Goal: Ask a question: Seek information or help from site administrators or community

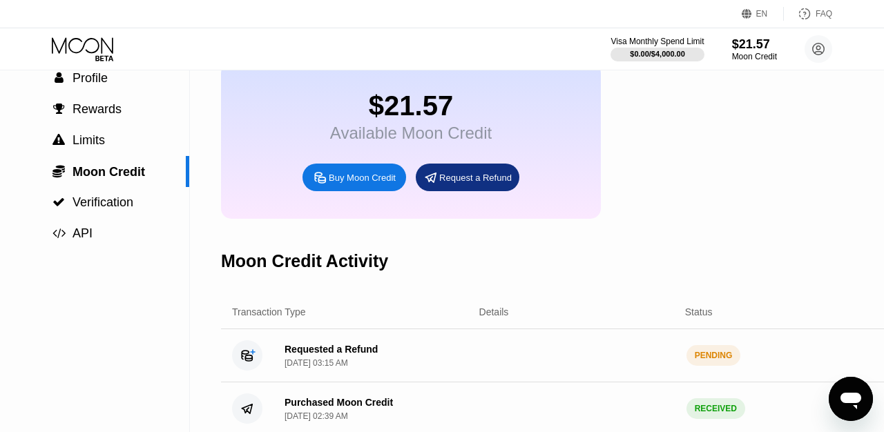
scroll to position [77, 0]
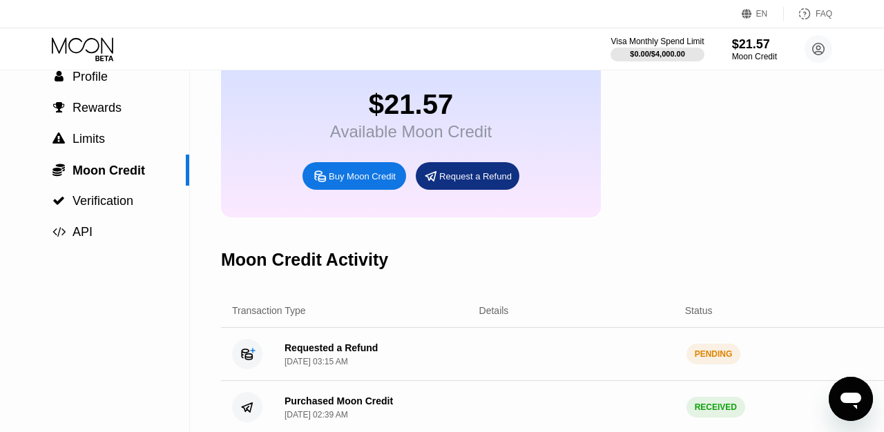
click at [302, 360] on div "[DATE] 03:15 AM" at bounding box center [316, 362] width 64 height 10
click at [845, 397] on icon "Open messaging window" at bounding box center [850, 401] width 21 height 17
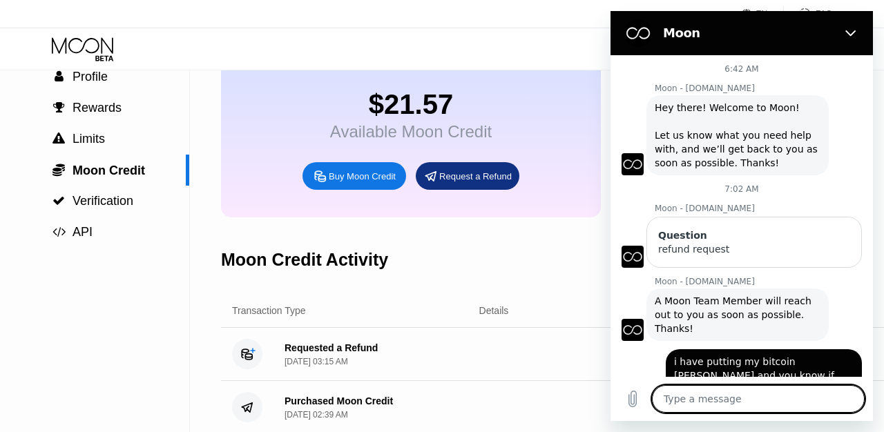
scroll to position [41, 0]
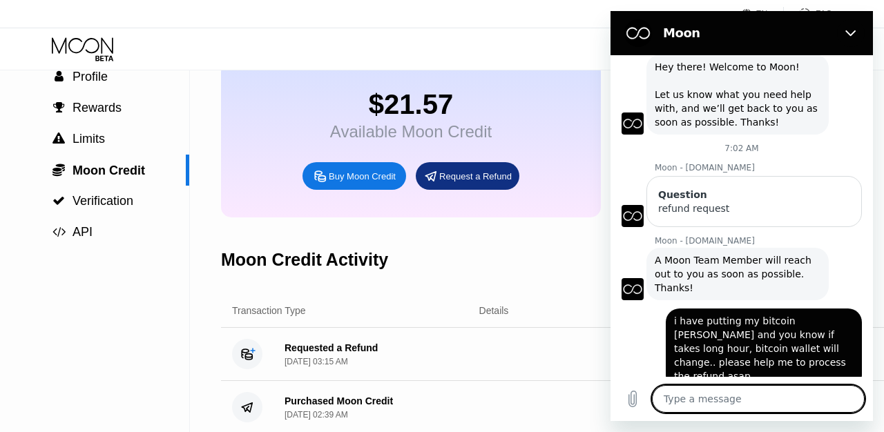
type textarea "h"
type textarea "x"
type textarea "hw"
type textarea "x"
type textarea "hwl"
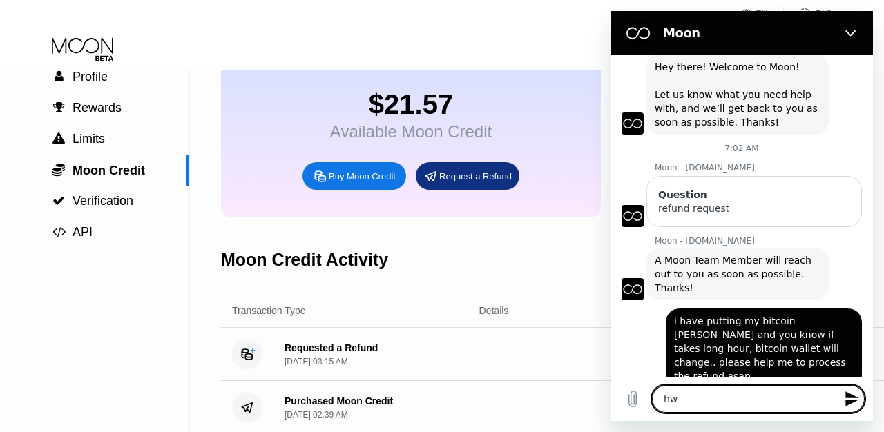
type textarea "x"
type textarea "hwll"
type textarea "x"
type textarea "hwllo"
type textarea "x"
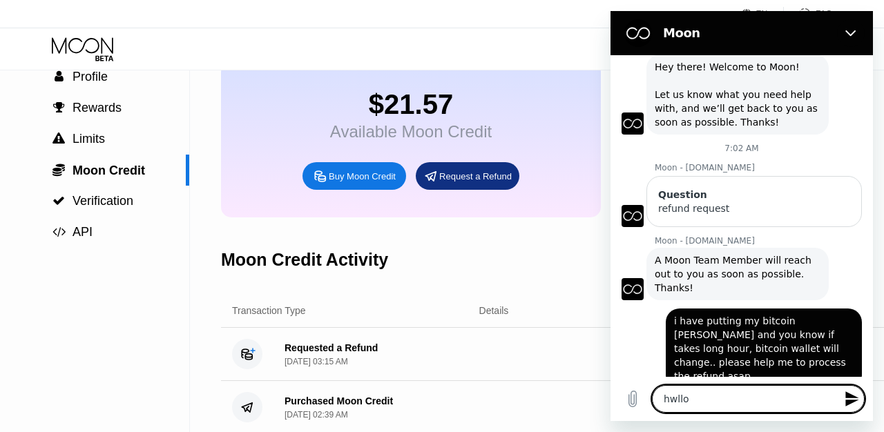
type textarea "hwll"
type textarea "x"
type textarea "hwl"
type textarea "x"
type textarea "hw"
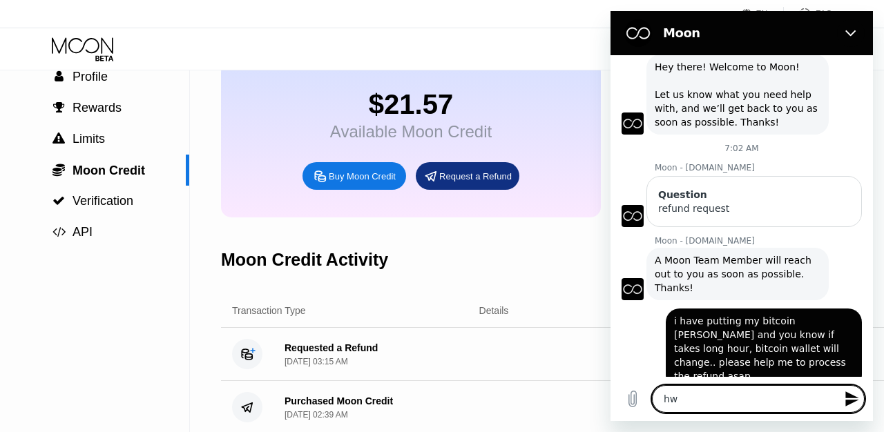
type textarea "x"
type textarea "h"
type textarea "x"
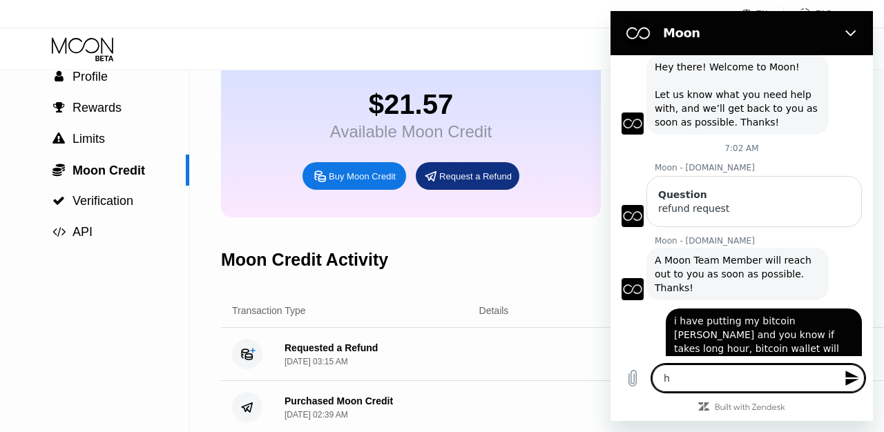
type textarea "he"
type textarea "x"
type textarea "hel"
type textarea "x"
type textarea "hell"
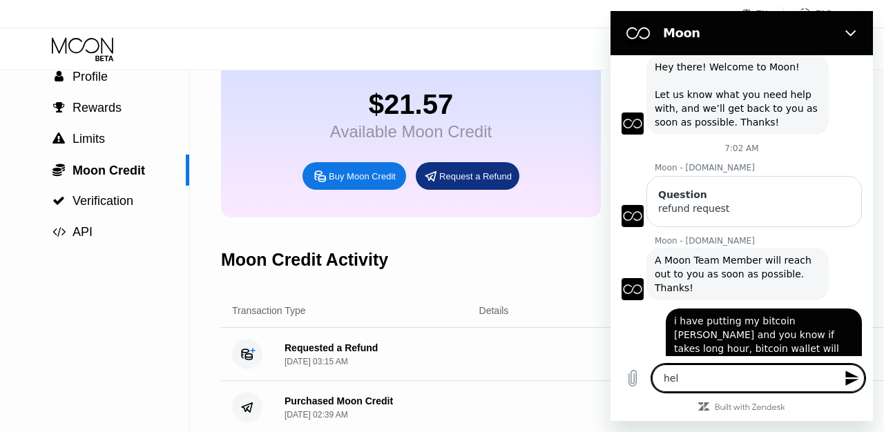
type textarea "x"
type textarea "hello"
type textarea "x"
type textarea "hellow"
type textarea "x"
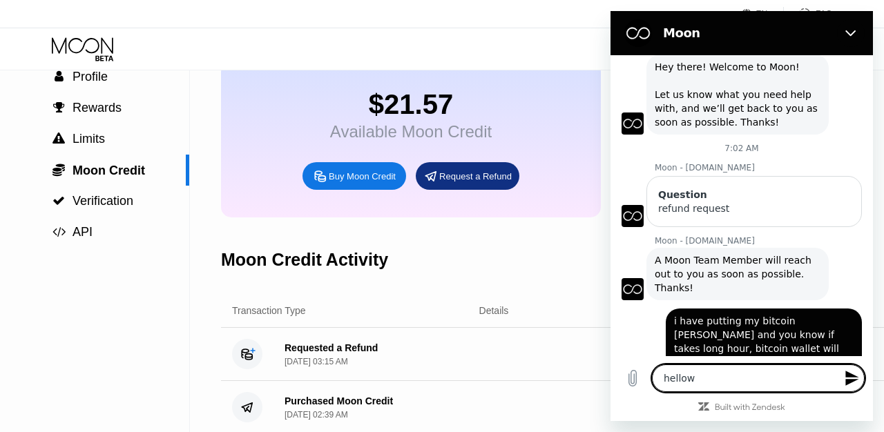
type textarea "hello"
type textarea "x"
type textarea "hello,"
type textarea "x"
type textarea "hello,"
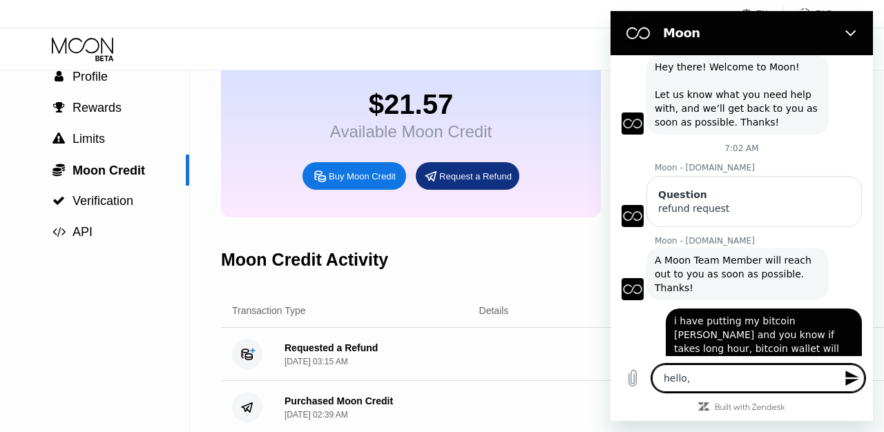
type textarea "x"
type textarea "hello, w"
type textarea "x"
type textarea "hello, wh"
type textarea "x"
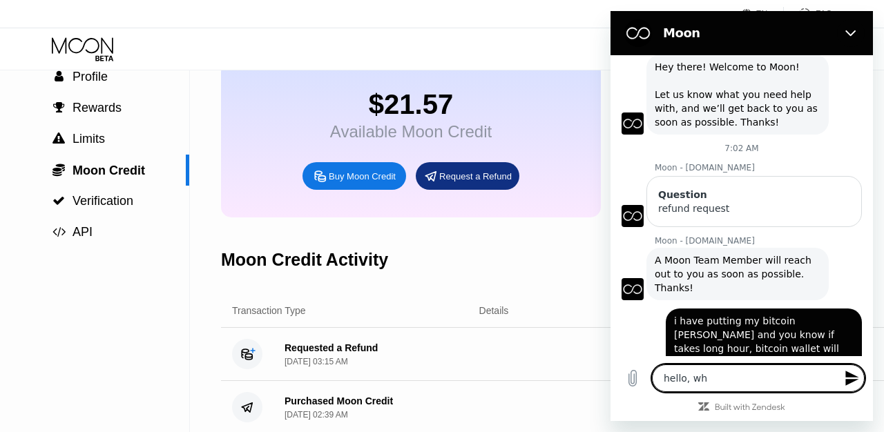
type textarea "hello, whe"
type textarea "x"
type textarea "hello, when"
type textarea "x"
type textarea "hello, when"
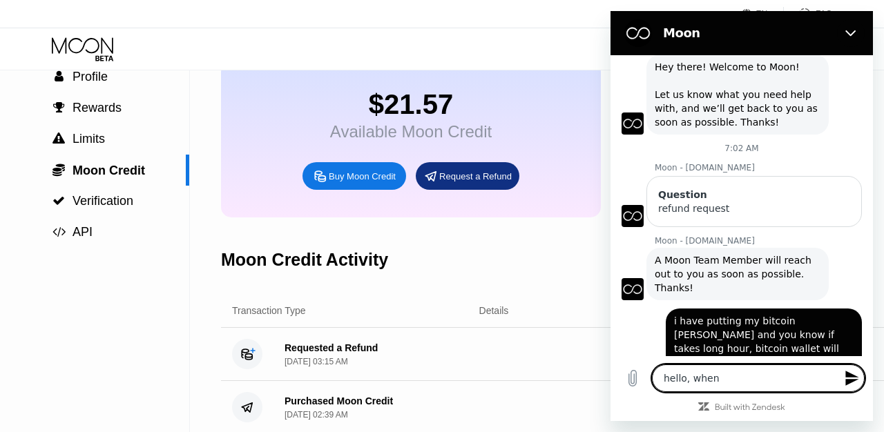
type textarea "x"
type textarea "hello, when w"
type textarea "x"
type textarea "hello, when wi"
type textarea "x"
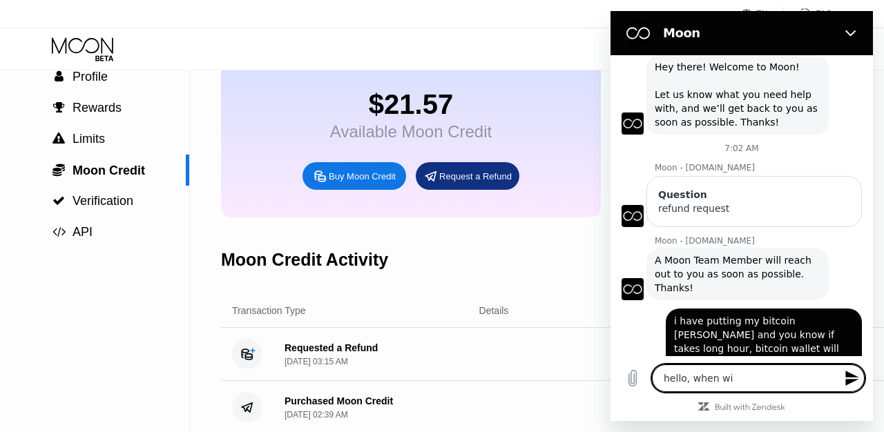
type textarea "hello, when [PERSON_NAME]"
type textarea "x"
type textarea "hello, when will"
type textarea "x"
type textarea "hello, when will"
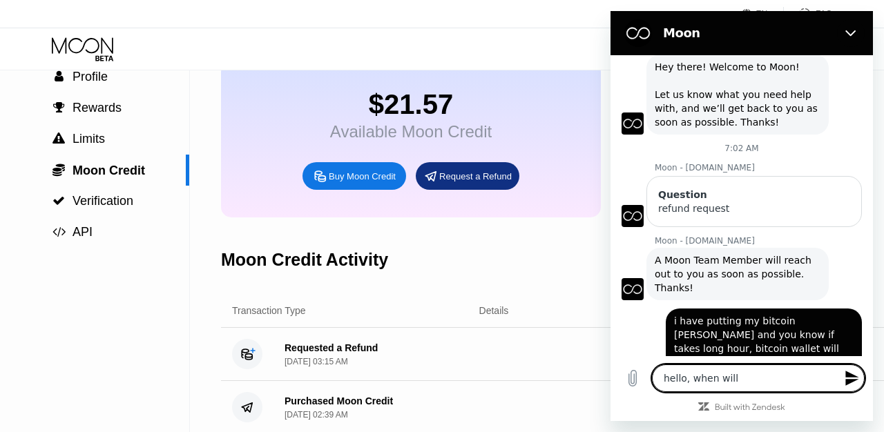
type textarea "x"
type textarea "hello, when will y"
type textarea "x"
type textarea "hello, when will yo"
type textarea "x"
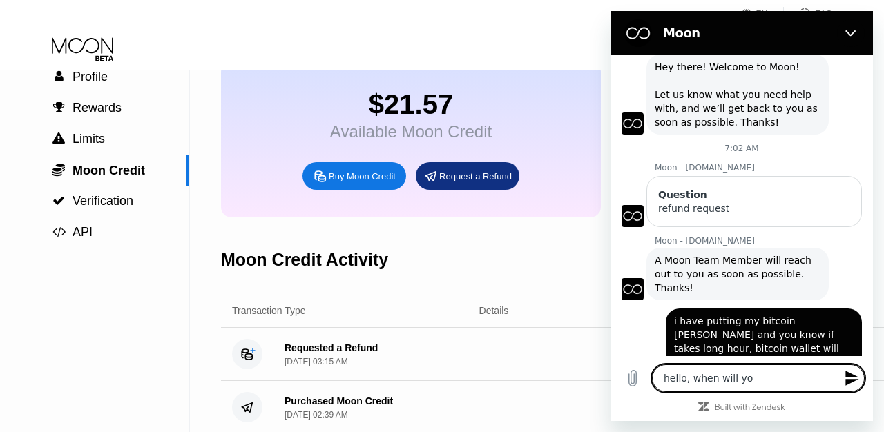
type textarea "hello, when will you"
type textarea "x"
type textarea "hello, when will you"
type textarea "x"
type textarea "hello, when will you p"
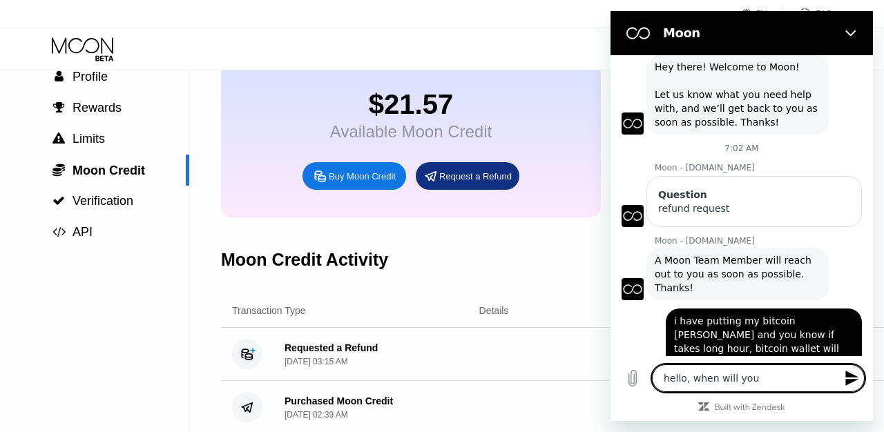
type textarea "x"
type textarea "hello, when will you pr"
type textarea "x"
type textarea "hello, when will you pro"
type textarea "x"
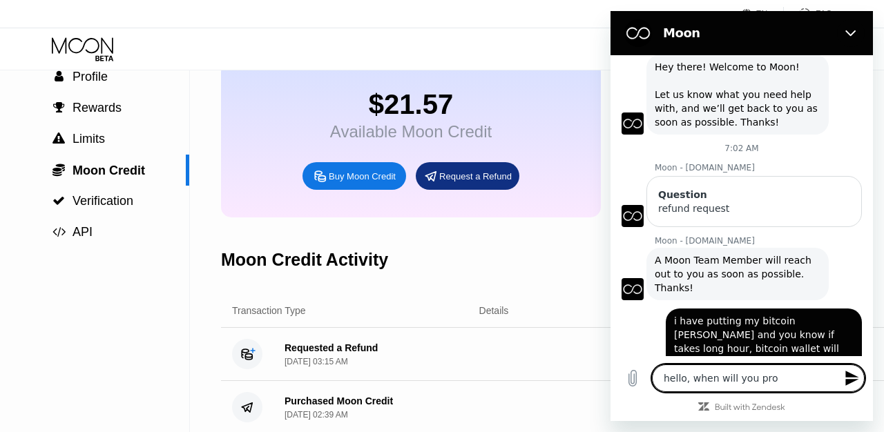
type textarea "hello, when will you proc"
type textarea "x"
type textarea "hello, when will you proce"
type textarea "x"
type textarea "hello, when will you proces"
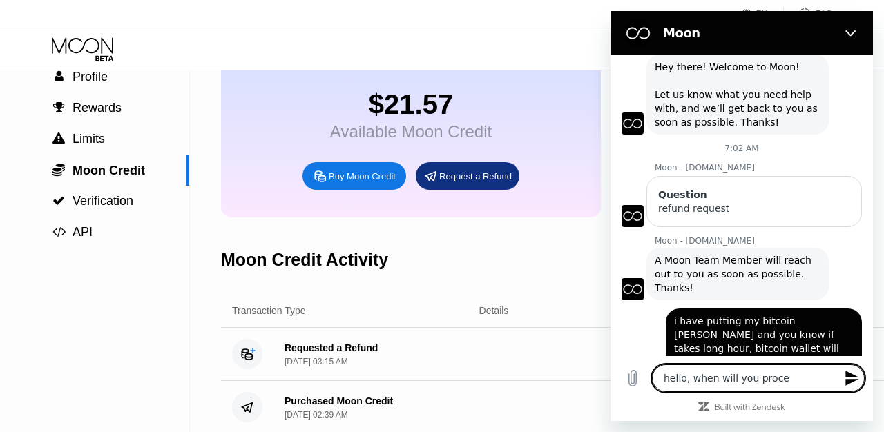
type textarea "x"
type textarea "hello, when will you process"
type textarea "x"
type textarea "hello, when will you process"
type textarea "x"
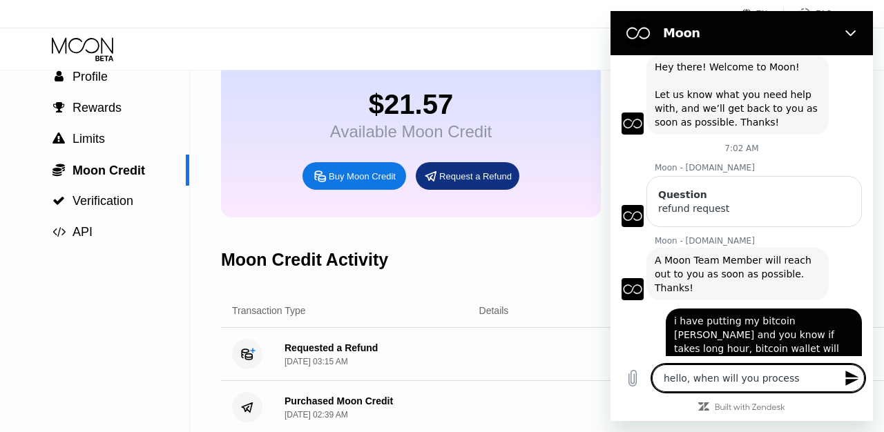
type textarea "hello, when will you process m"
type textarea "x"
type textarea "hello, when will you process my"
type textarea "x"
type textarea "hello, when will you process my"
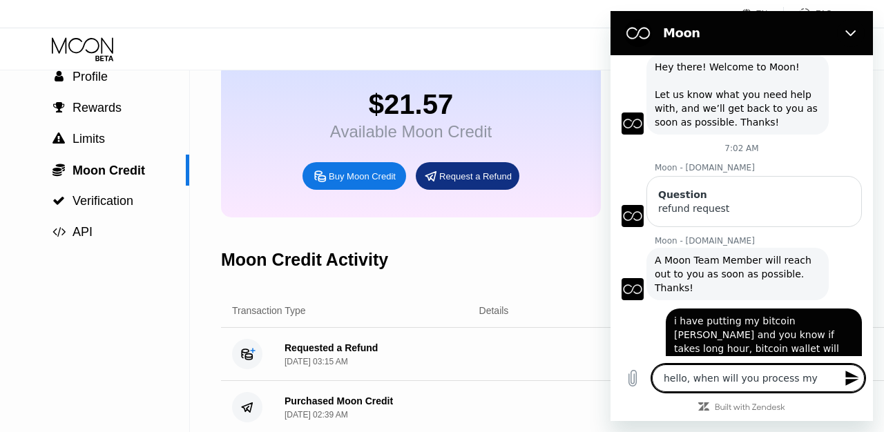
type textarea "x"
type textarea "hello, when will you process my r"
type textarea "x"
type textarea "hello, when will you process my re"
type textarea "x"
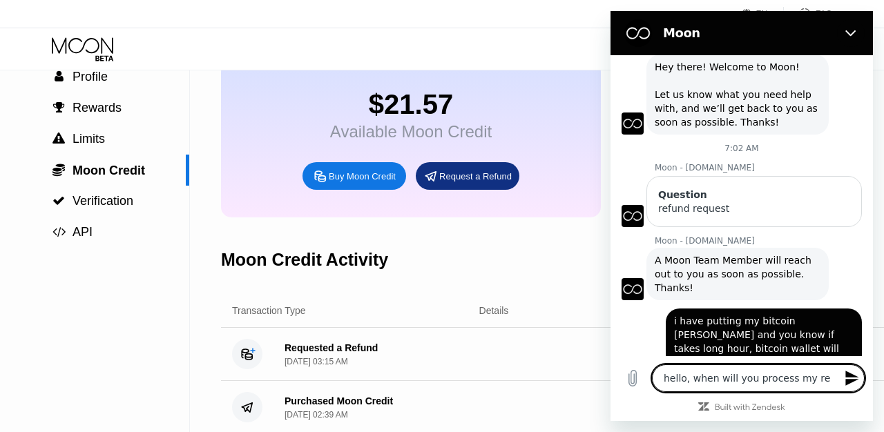
type textarea "hello, when will you process my ref"
type textarea "x"
type textarea "hello, when will you process my refi"
type textarea "x"
type textarea "hello, when will you process my refin"
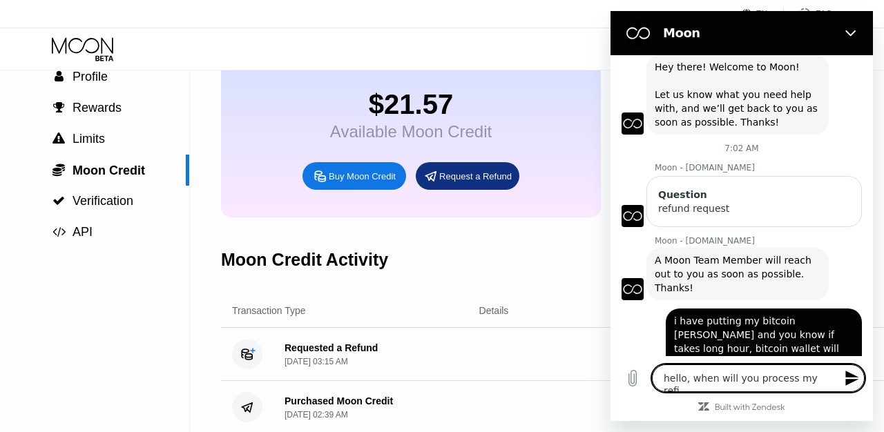
type textarea "x"
type textarea "hello, when will you process my refind"
type textarea "x"
type textarea "hello, when will you process my refin"
type textarea "x"
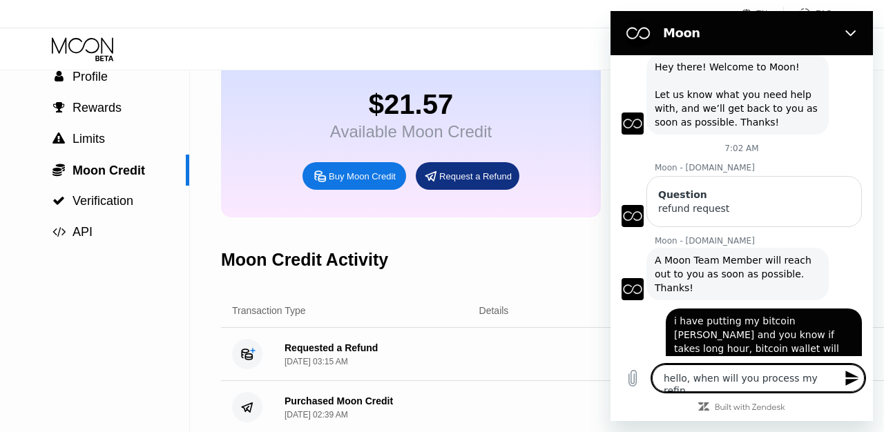
type textarea "hello, when will you process my refi"
type textarea "x"
type textarea "hello, when will you process my ref"
type textarea "x"
type textarea "hello, when will you process my refu"
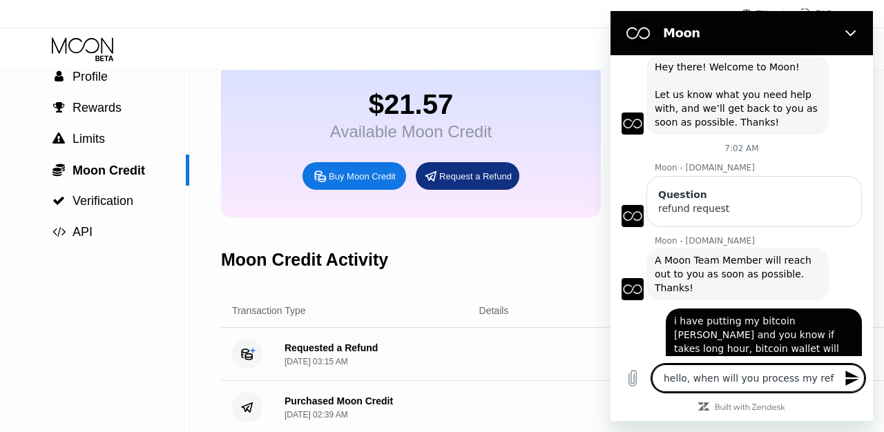
type textarea "x"
type textarea "hello, when will you process my refun"
type textarea "x"
type textarea "hello, when will you process my refund"
type textarea "x"
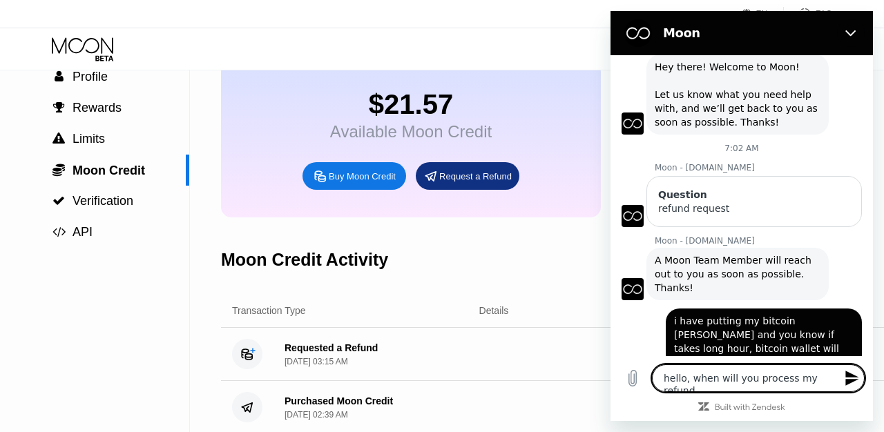
type textarea "hello, when will you process my refund?"
type textarea "x"
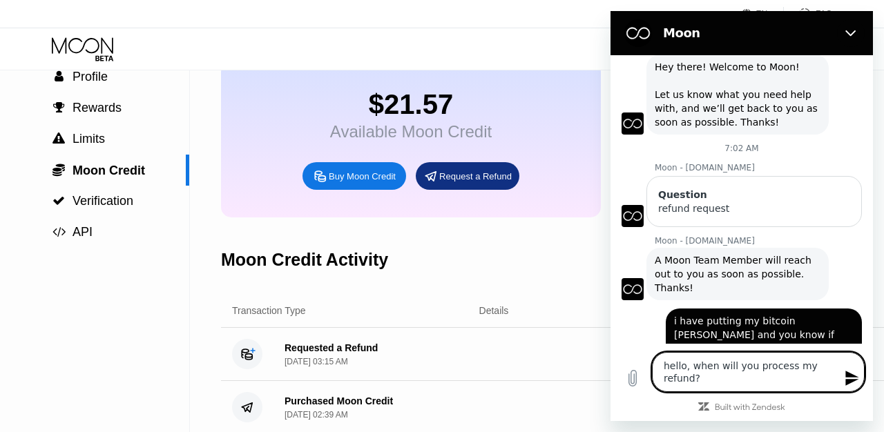
type textarea "hello, when will you process my refund?"
type textarea "x"
type textarea "hello, when will you process my refund? i"
type textarea "x"
type textarea "hello, when will you process my refund? if"
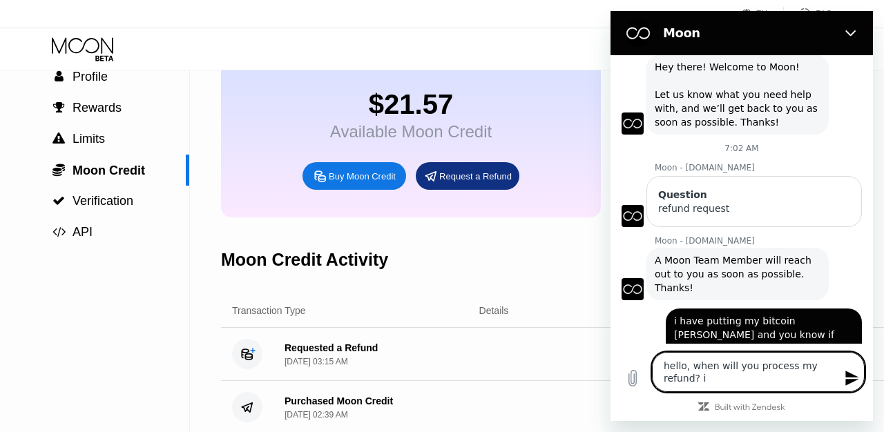
type textarea "x"
type textarea "hello, when will you process my refund? if"
type textarea "x"
type textarea "hello, when will you process my refund? if y"
type textarea "x"
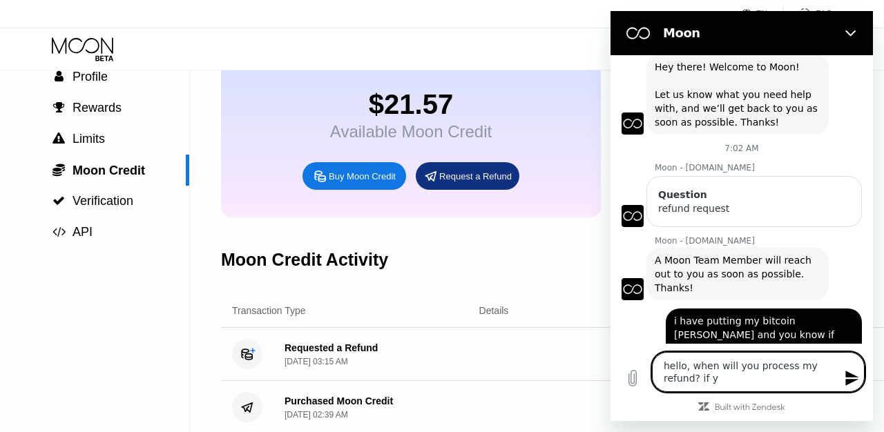
type textarea "hello, when will you process my refund? if yo"
type textarea "x"
type textarea "hello, when will you process my refund? if you"
type textarea "x"
type textarea "hello, when will you process my refund? if you"
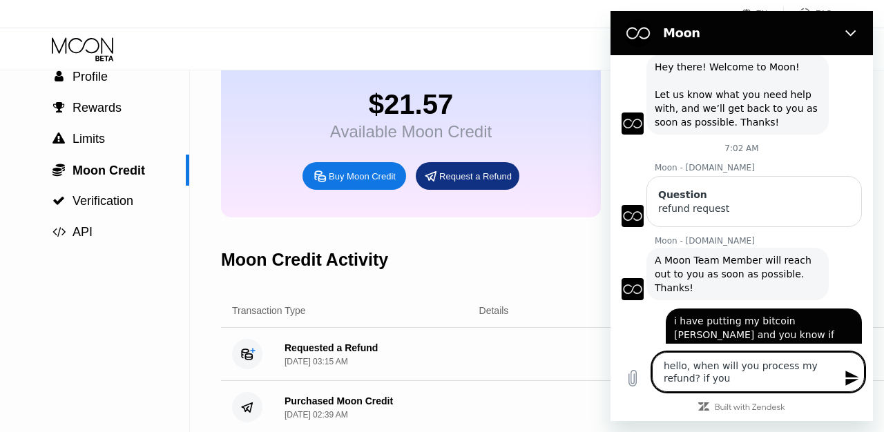
type textarea "x"
type textarea "hello, when will you process my refund? if you k"
type textarea "x"
type textarea "hello, when will you process my refund? if you kn"
type textarea "x"
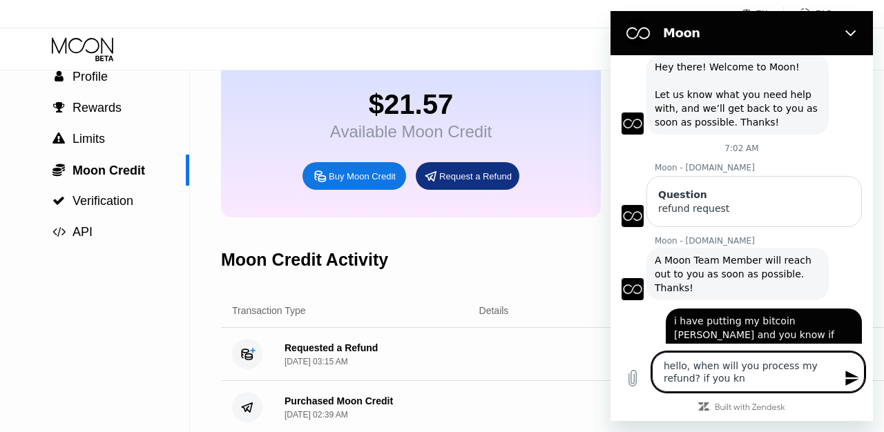
type textarea "hello, when will you process my refund? if you kno"
type textarea "x"
type textarea "hello, when will you process my refund? if you know"
type textarea "x"
type textarea "hello, when will you process my refund? if you know"
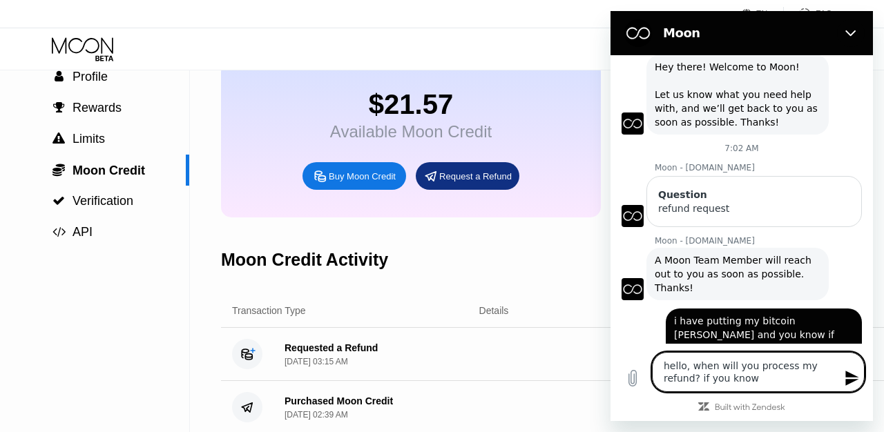
type textarea "x"
type textarea "hello, when will you process my refund? if you know y"
type textarea "x"
type textarea "hello, when will you process my refund? if you know yo"
type textarea "x"
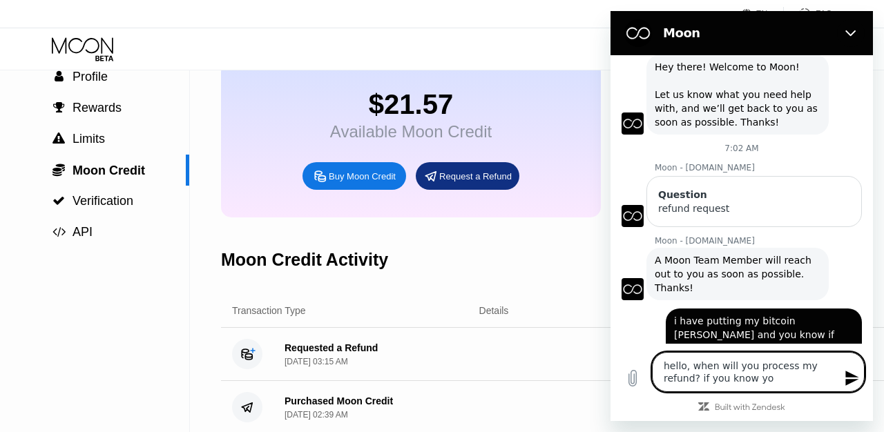
type textarea "hello, when will you process my refund? if you know you"
type textarea "x"
type textarea "hello, when will you process my refund? if you know you"
type textarea "x"
type textarea "hello, when will you process my refund? if you know you c"
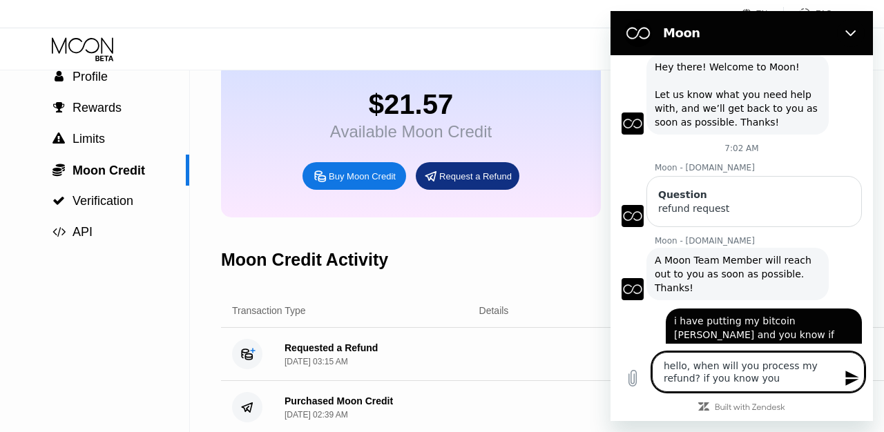
type textarea "x"
type textarea "hello, when will you process my refund? if you know you ca"
type textarea "x"
type textarea "hello, when will you process my refund? if you know you can"
type textarea "x"
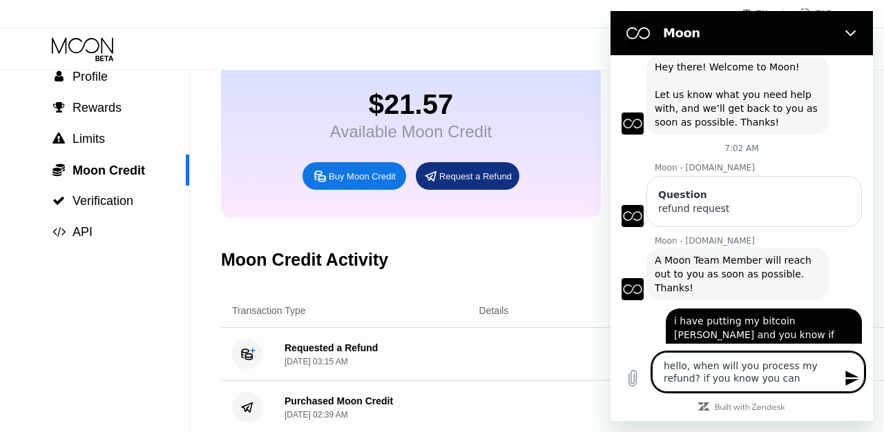
type textarea "hello, when will you process my refund? if you know you cant"
type textarea "x"
type textarea "hello, when will you process my refund? if you know you cant"
type textarea "x"
type textarea "hello, when will you process my refund? if you know you cant p"
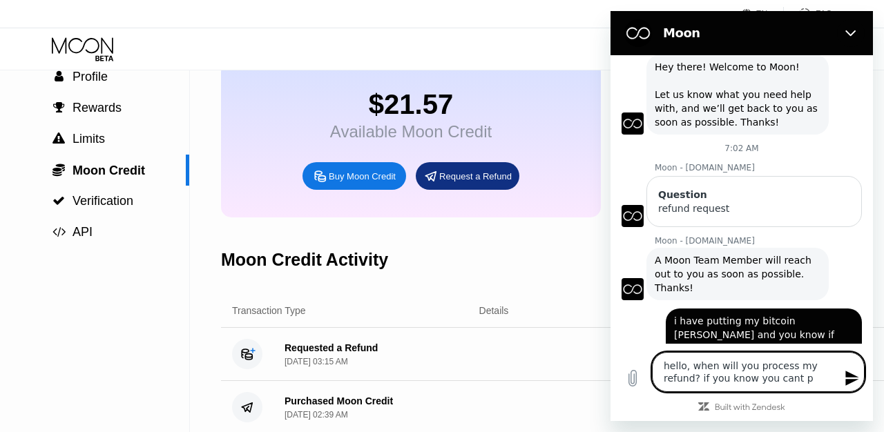
type textarea "x"
type textarea "hello, when will you process my refund? if you know you cant pr"
type textarea "x"
type textarea "hello, when will you process my refund? if you know you cant pro"
type textarea "x"
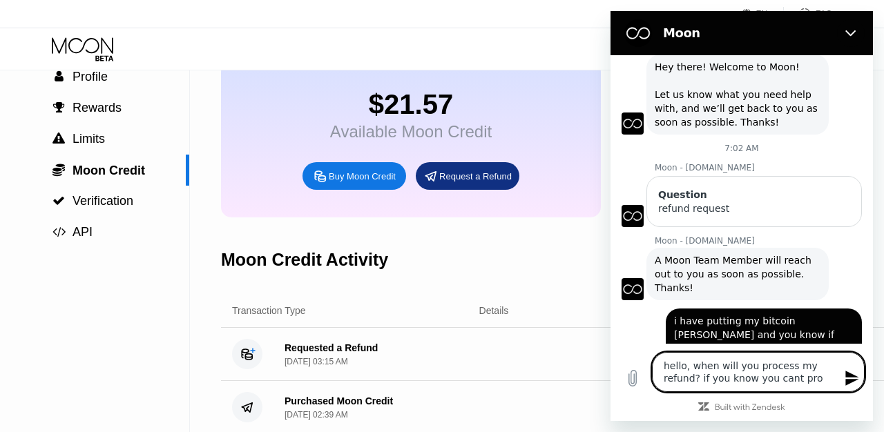
type textarea "hello, when will you process my refund? if you know you cant proc"
type textarea "x"
type textarea "hello, when will you process my refund? if you know you cant proce"
type textarea "x"
type textarea "hello, when will you process my refund? if you know you cant proces"
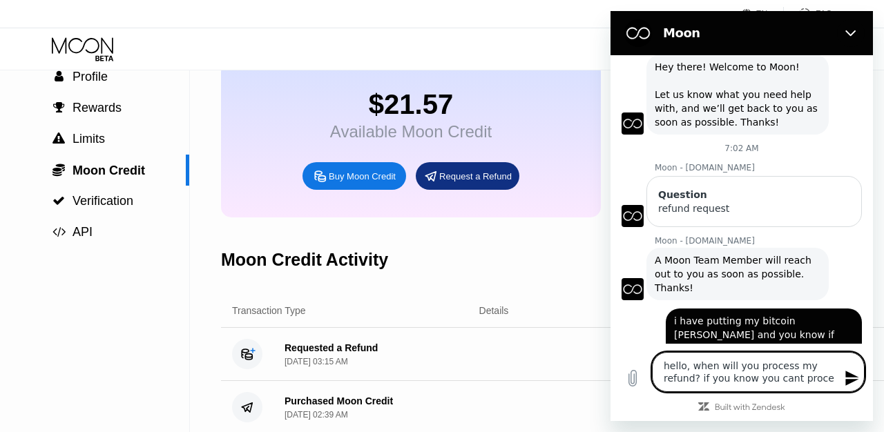
type textarea "x"
type textarea "hello, when will you process my refund? if you know you cant process"
type textarea "x"
type textarea "hello, when will you process my refund? if you know you cant process"
type textarea "x"
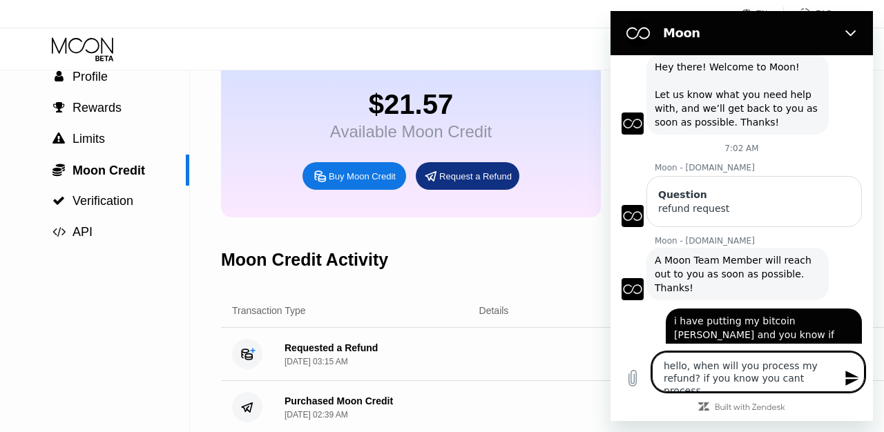
type textarea "hello, when will you process my refund? if you know you cant process i"
type textarea "x"
type textarea "hello, when will you process my refund? if you know you cant process it"
type textarea "x"
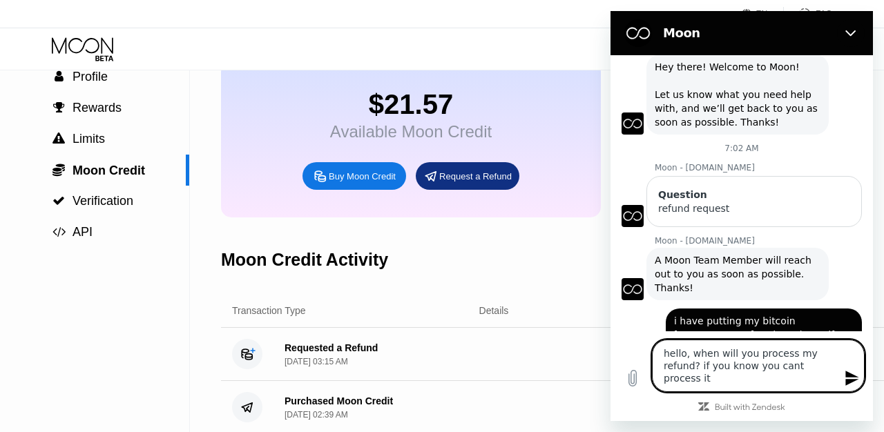
type textarea "hello, when will you process my refund? if you know you cant process it"
type textarea "x"
type textarea "hello, when will you process my refund? if you know you cant process it n"
type textarea "x"
type textarea "hello, when will you process my refund? if you know you cant process it no"
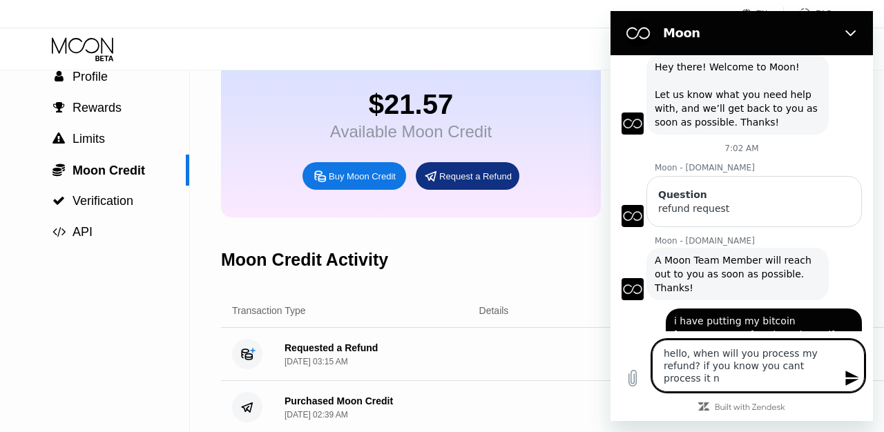
type textarea "x"
type textarea "hello, when will you process my refund? if you know you cant process it now"
type textarea "x"
type textarea "hello, when will you process my refund? if you know you cant process it now."
type textarea "x"
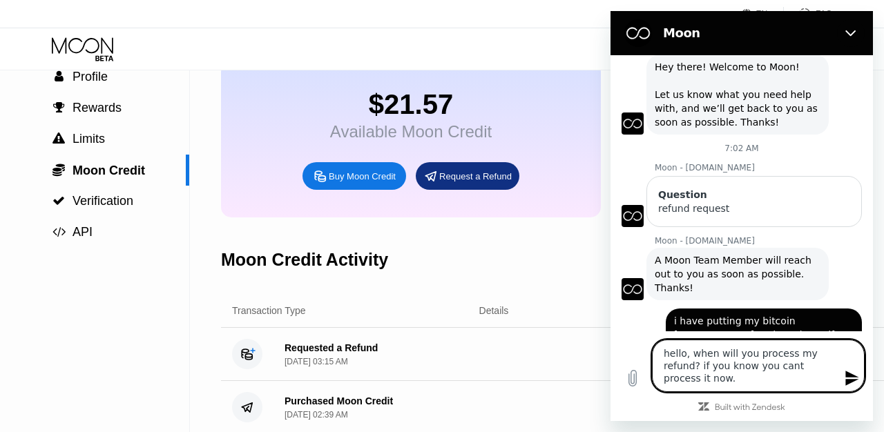
type textarea "hello, when will you process my refund? if you know you cant process it now."
type textarea "x"
type textarea "hello, when will you process my refund? if you know you cant process it now. p"
type textarea "x"
type textarea "hello, when will you process my refund? if you know you cant process it now. pl"
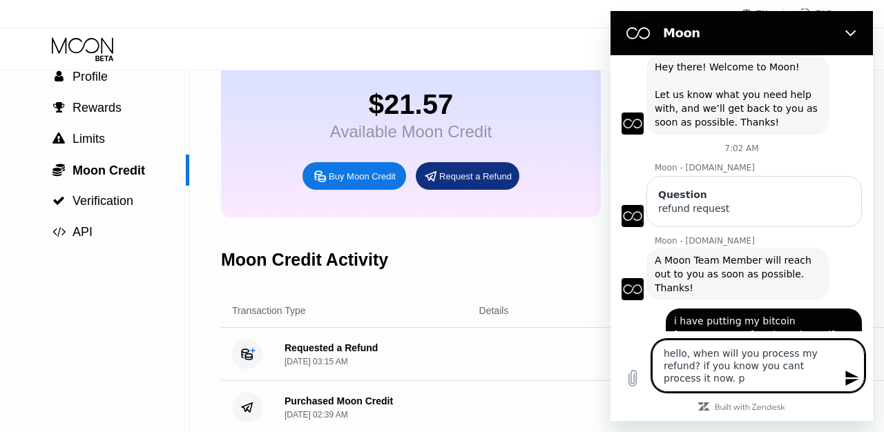
type textarea "x"
type textarea "hello, when will you process my refund? if you know you cant process it now. ple"
type textarea "x"
type textarea "hello, when will you process my refund? if you know you cant process it now. pl…"
type textarea "x"
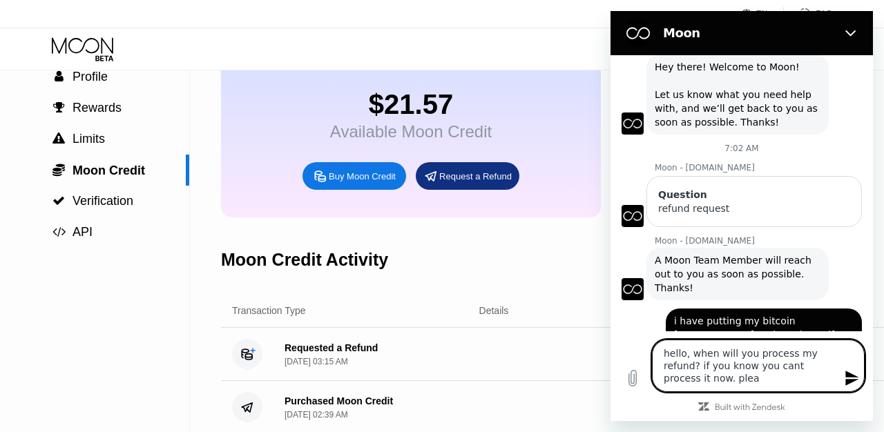
type textarea "hello, when will you process my refund? if you know you cant process it now. [G…"
type textarea "x"
type textarea "hello, when will you process my refund? if you know you cant process it now. pl…"
type textarea "x"
type textarea "hello, when will you process my refund? if you know you cant process it now. pl…"
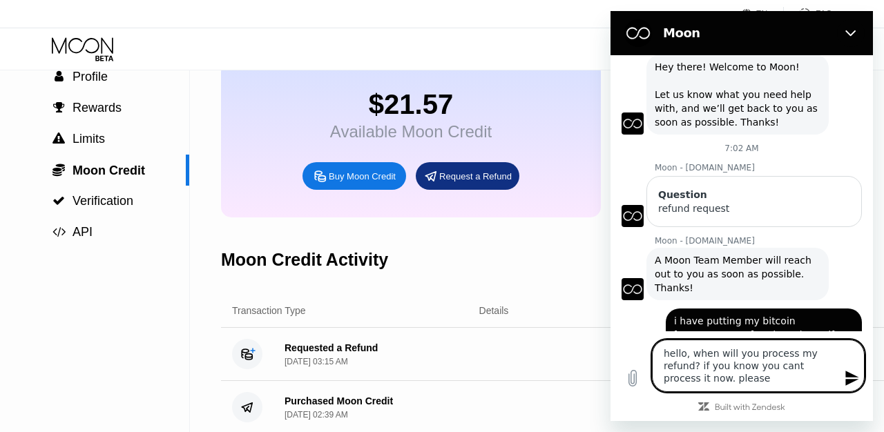
type textarea "x"
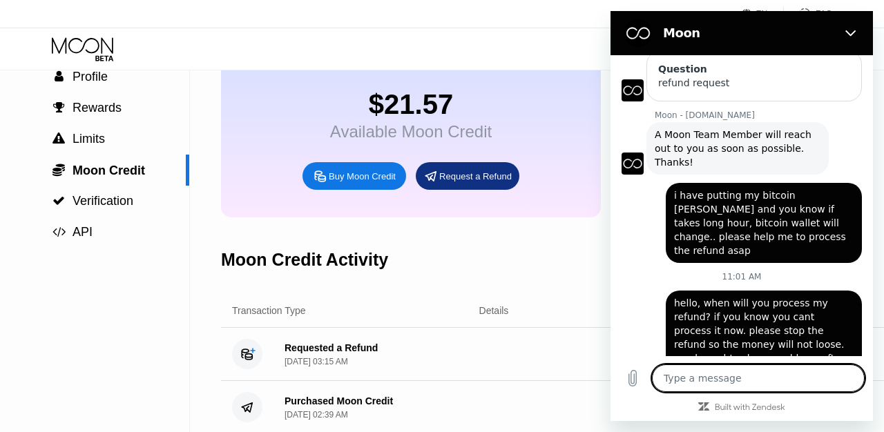
scroll to position [169, 0]
